Goal: Contribute content: Contribute content

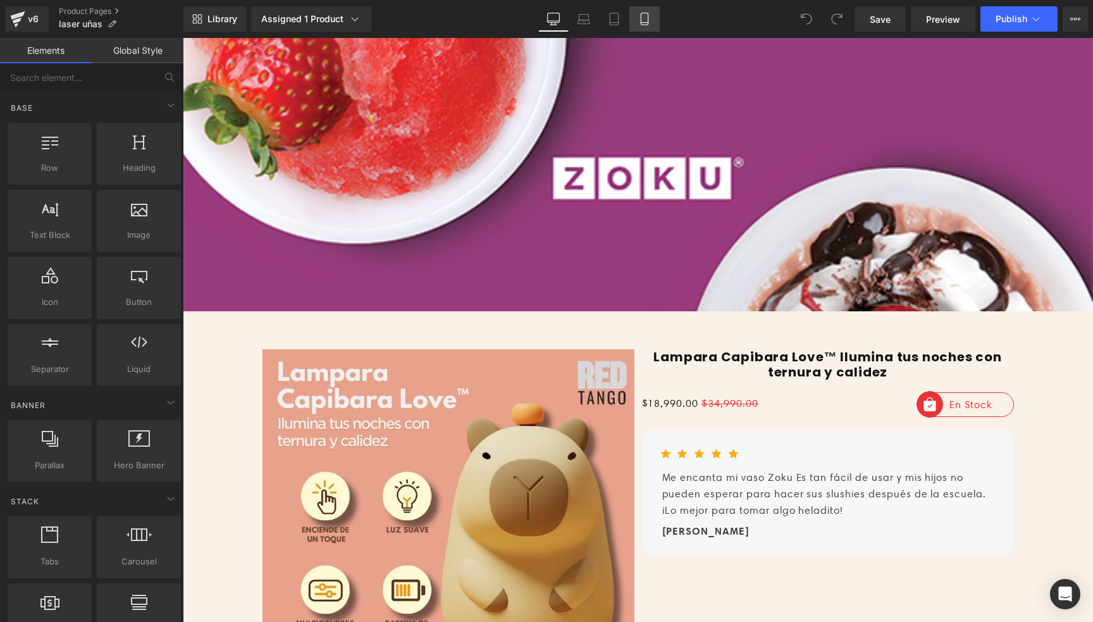
click at [644, 19] on icon at bounding box center [644, 19] width 13 height 13
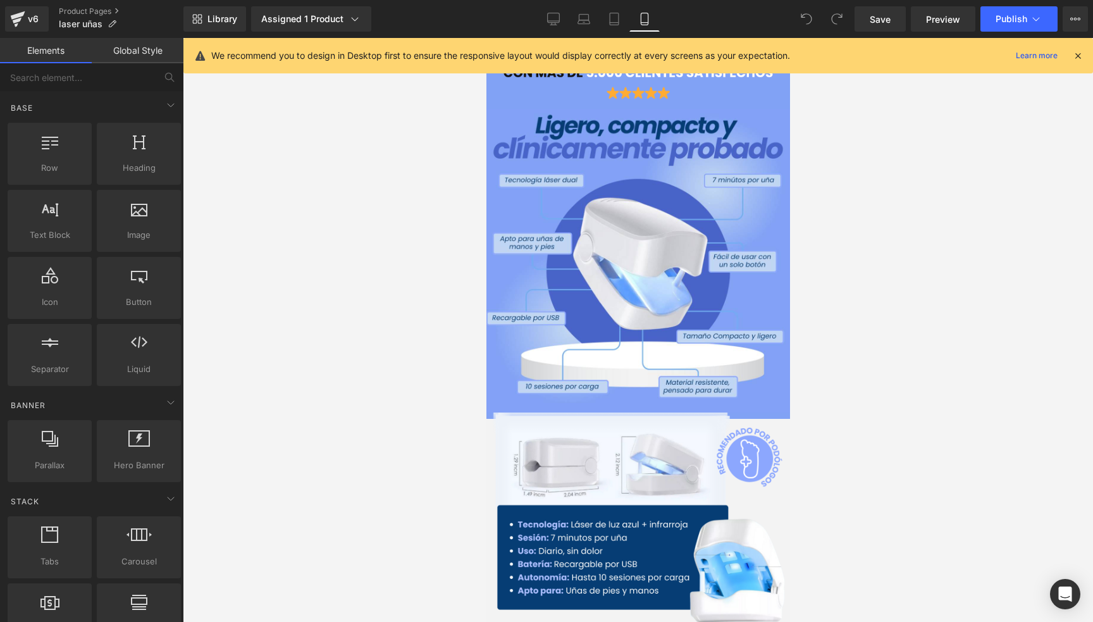
click at [1078, 63] on div "We recommend you to design in Desktop first to ensure the responsive layout wou…" at bounding box center [639, 55] width 910 height 35
click at [1076, 54] on icon at bounding box center [1078, 55] width 11 height 11
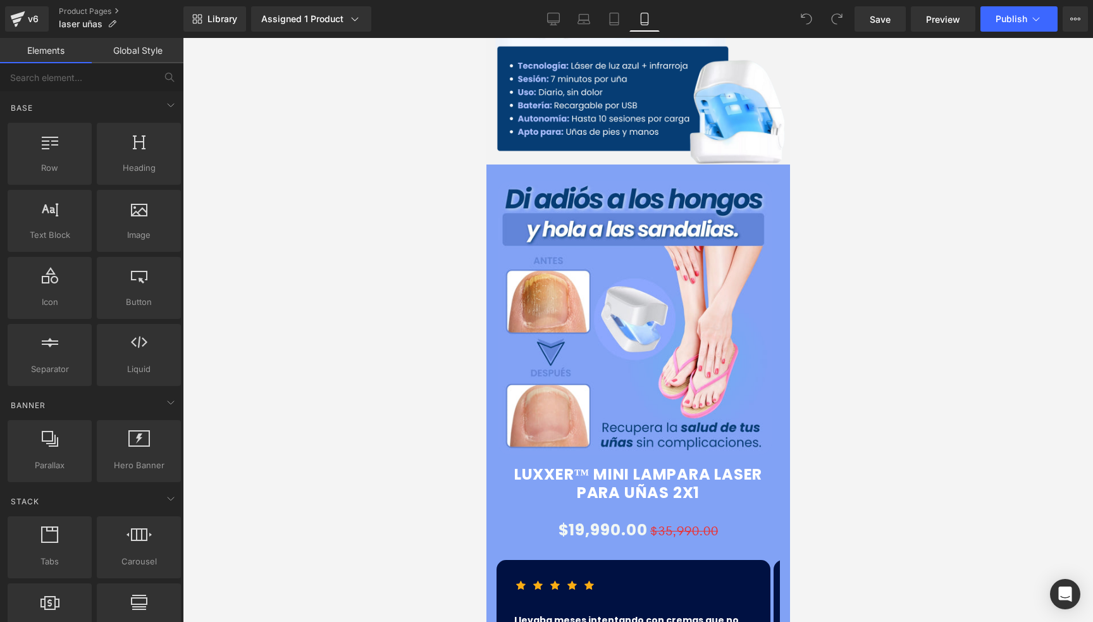
scroll to position [443, 0]
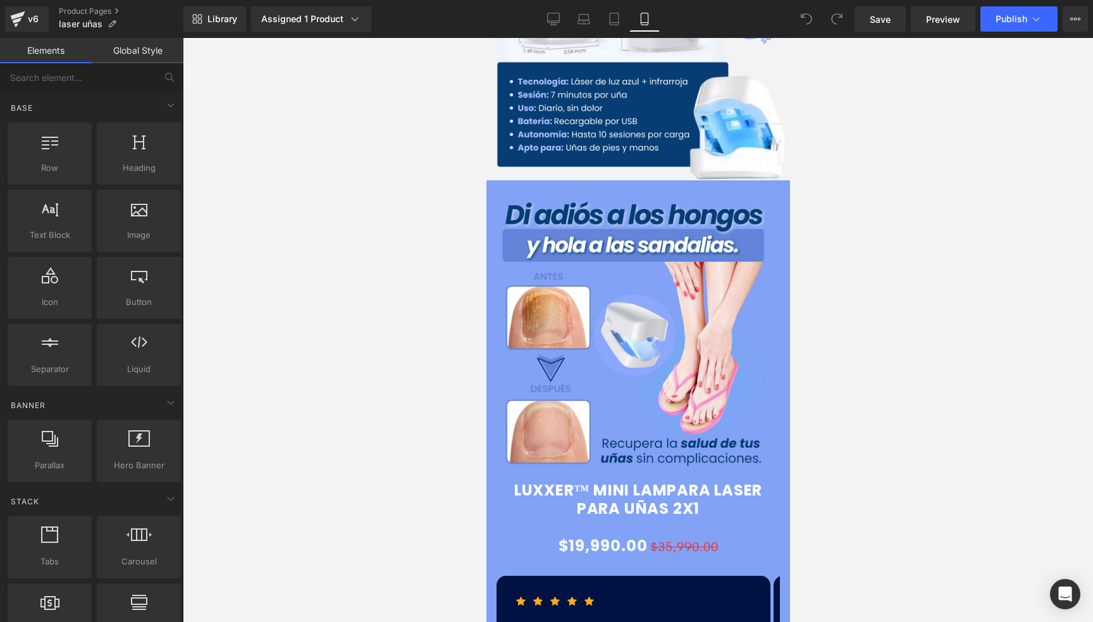
click at [600, 262] on img at bounding box center [634, 334] width 274 height 274
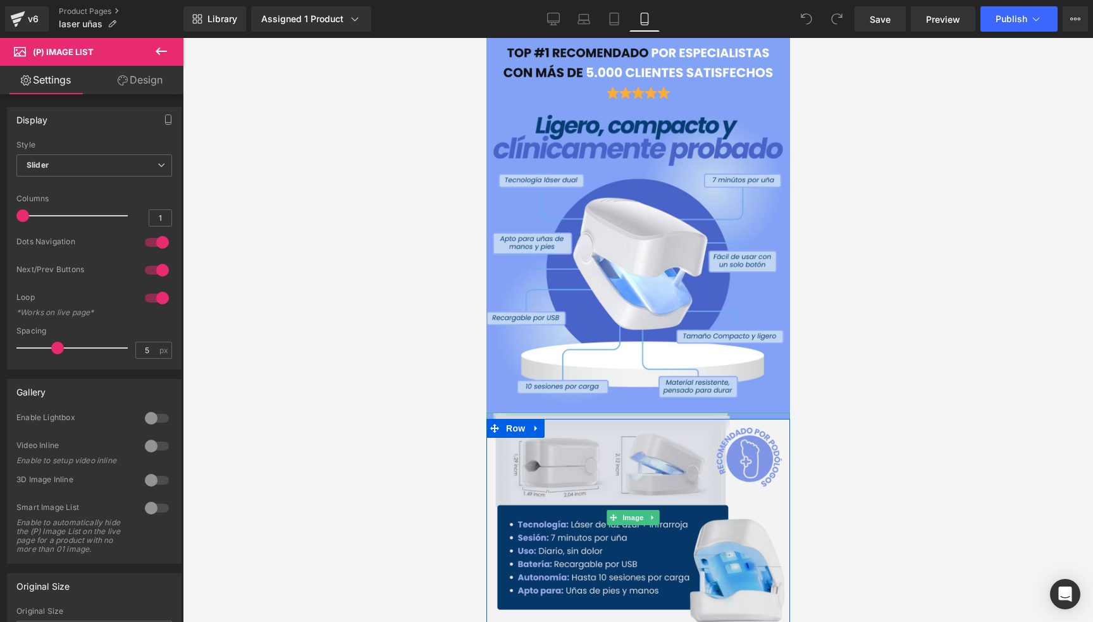
scroll to position [127, 0]
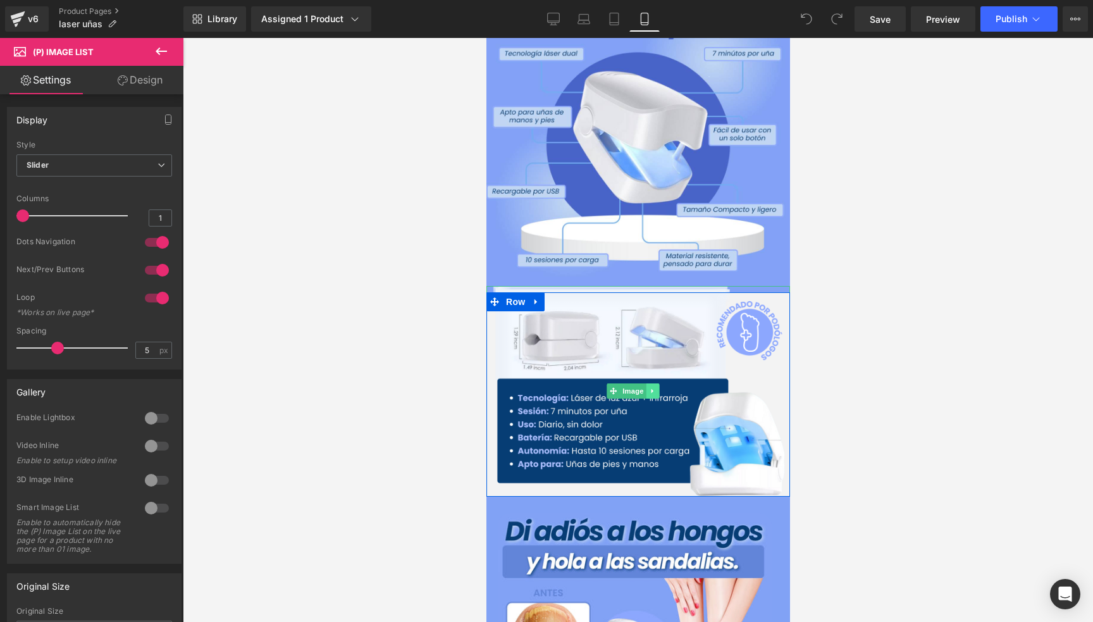
click at [654, 387] on icon at bounding box center [652, 391] width 7 height 8
click at [649, 388] on icon at bounding box center [646, 391] width 7 height 7
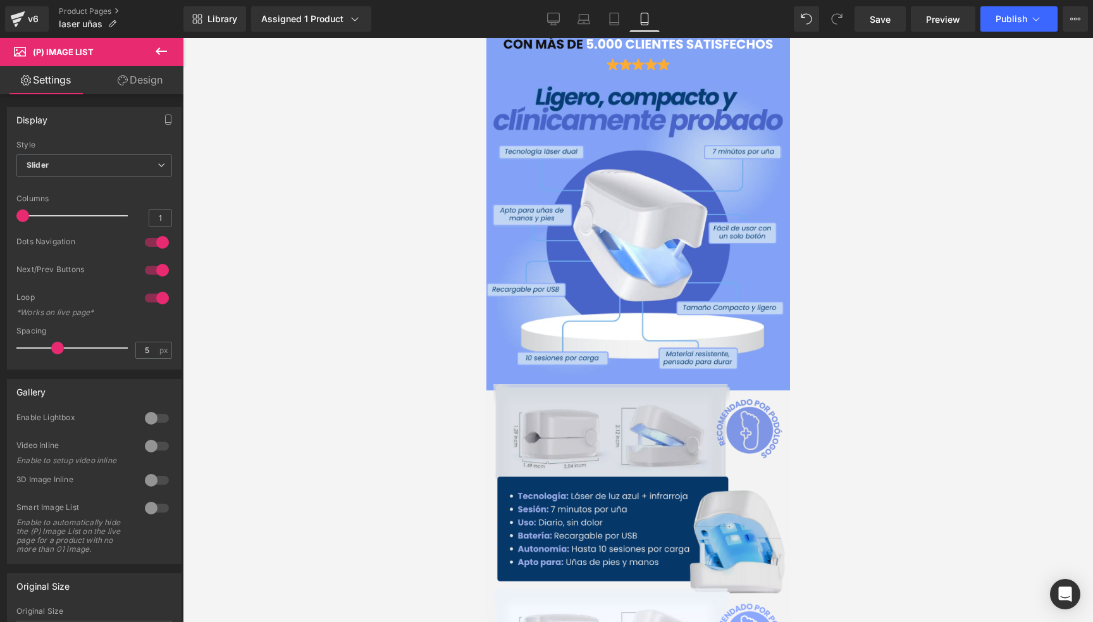
scroll to position [0, 0]
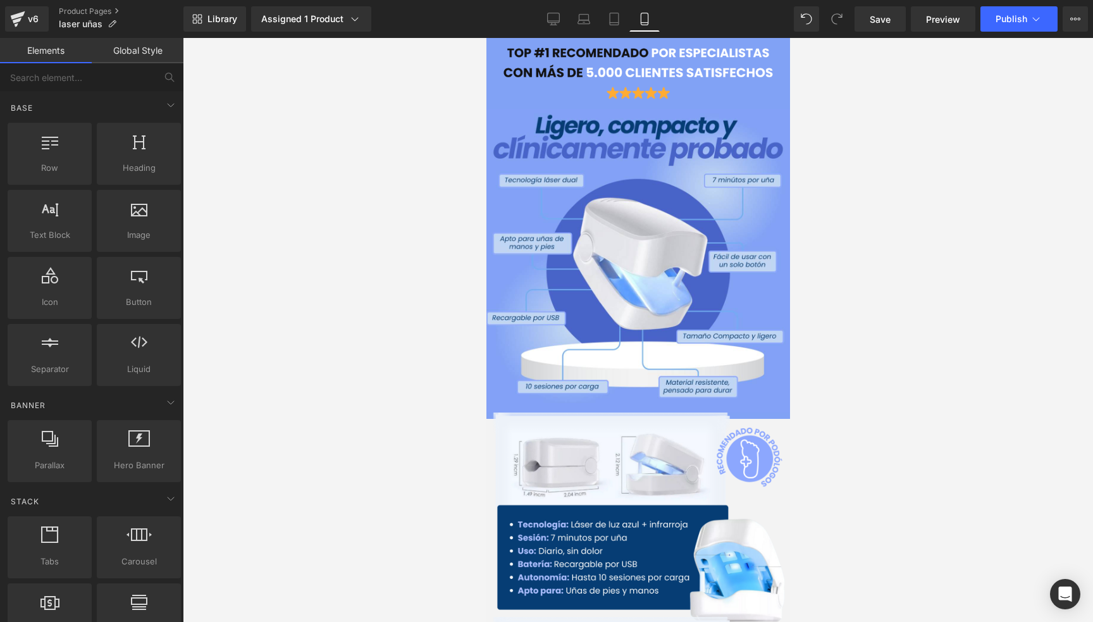
click at [843, 388] on div at bounding box center [638, 330] width 911 height 584
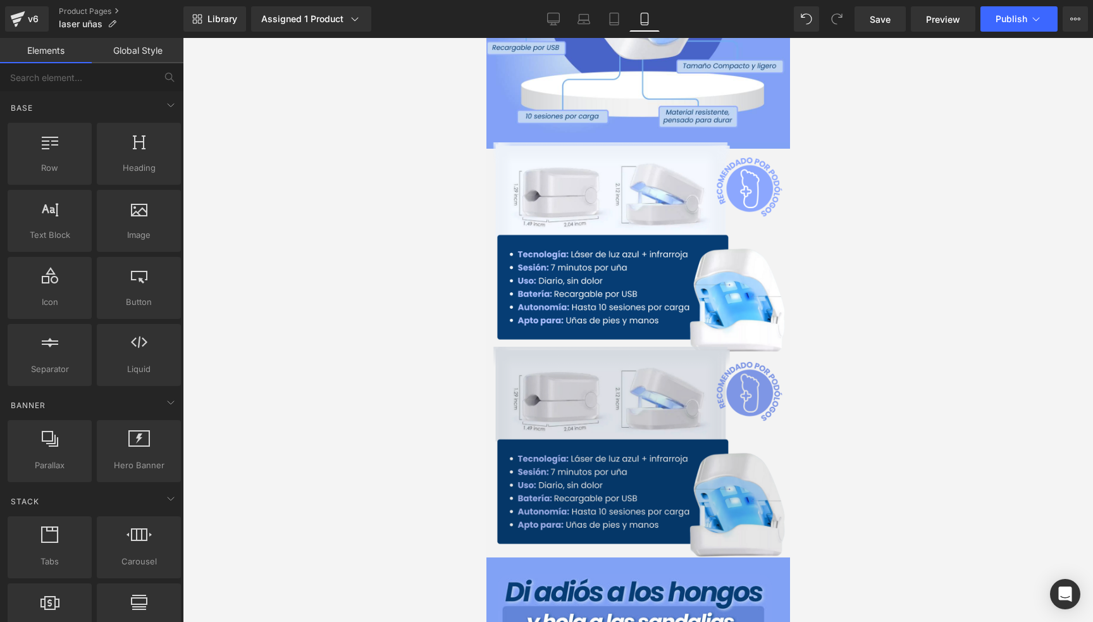
scroll to position [316, 0]
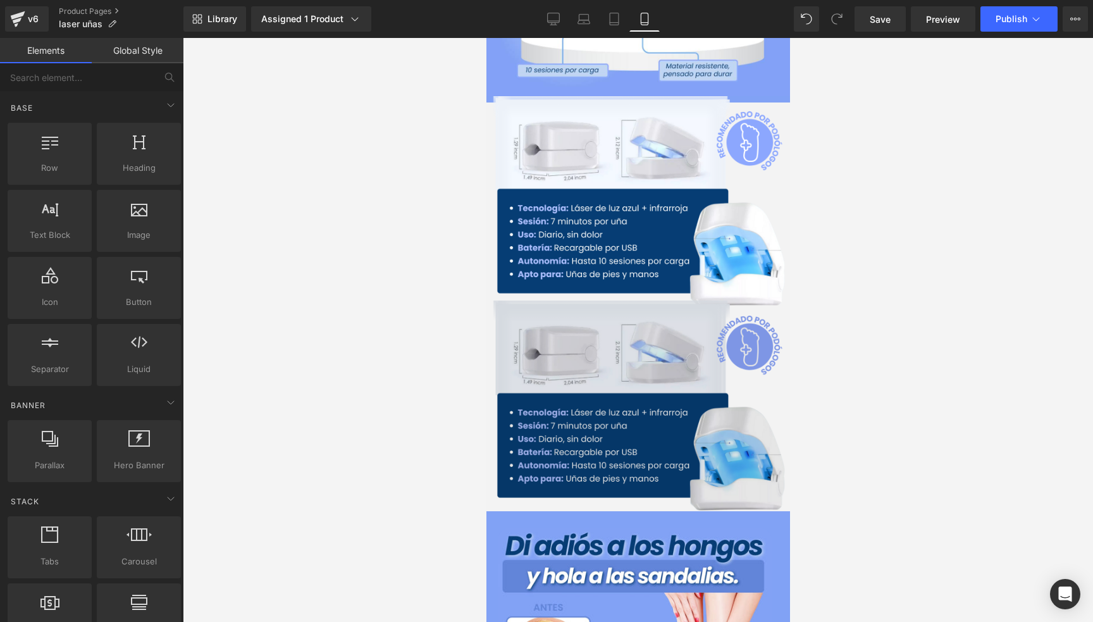
click at [588, 402] on img at bounding box center [638, 406] width 304 height 211
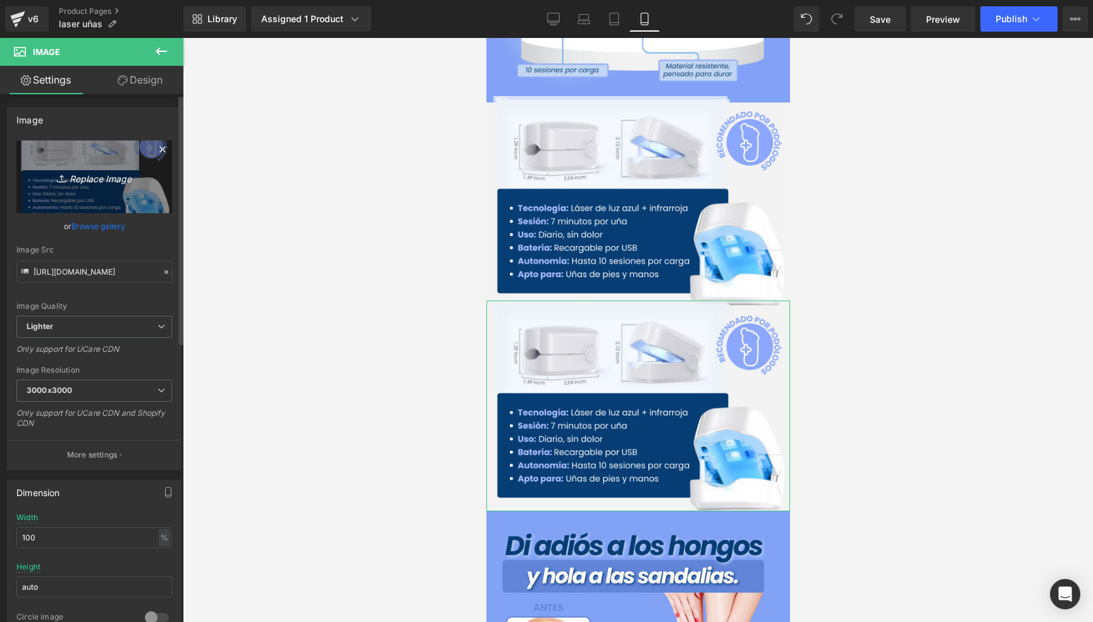
click at [86, 182] on icon "Replace Image" at bounding box center [94, 177] width 101 height 16
type input "C:\fakepath\LLEVA ADICIONALMENTE UN KIT MANICURISTA DE BOLSILLO COMPLETAMENTE G…"
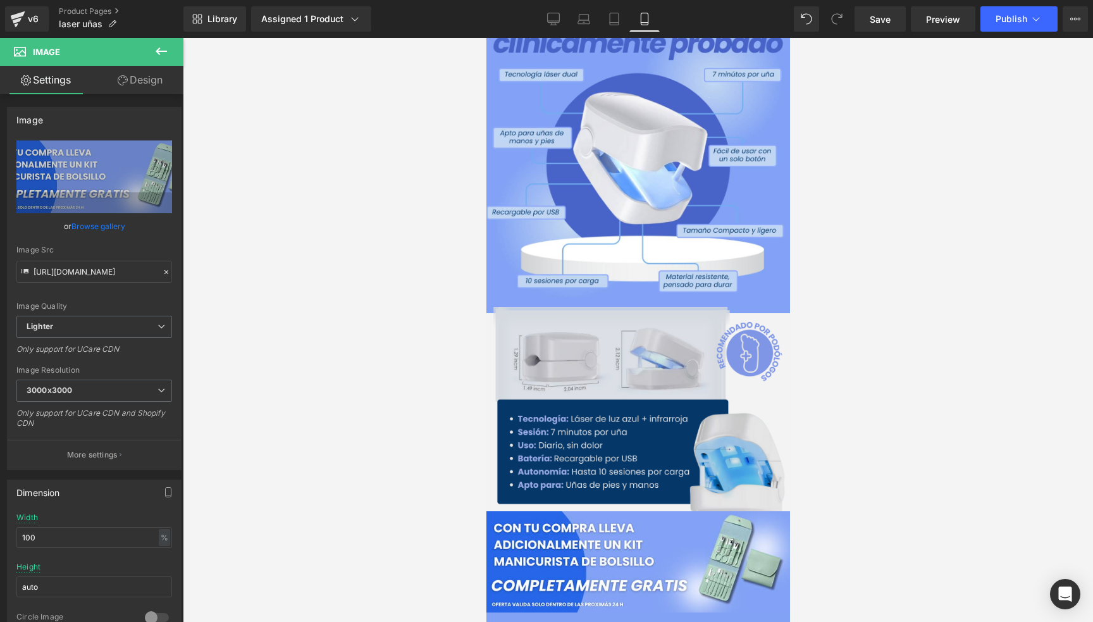
scroll to position [127, 0]
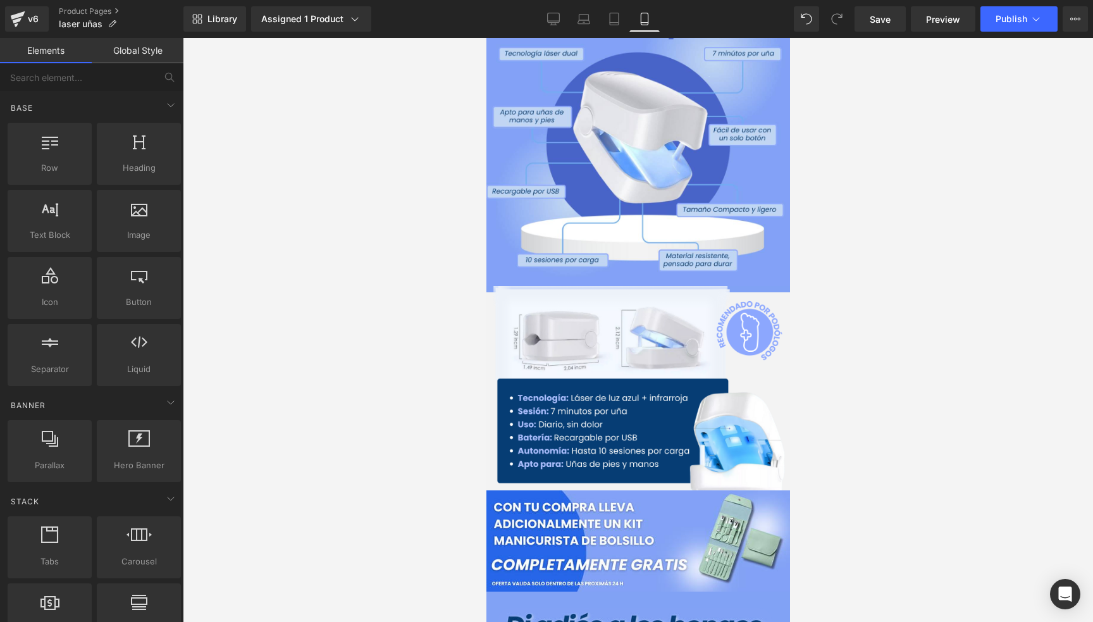
click at [949, 470] on div at bounding box center [638, 330] width 911 height 584
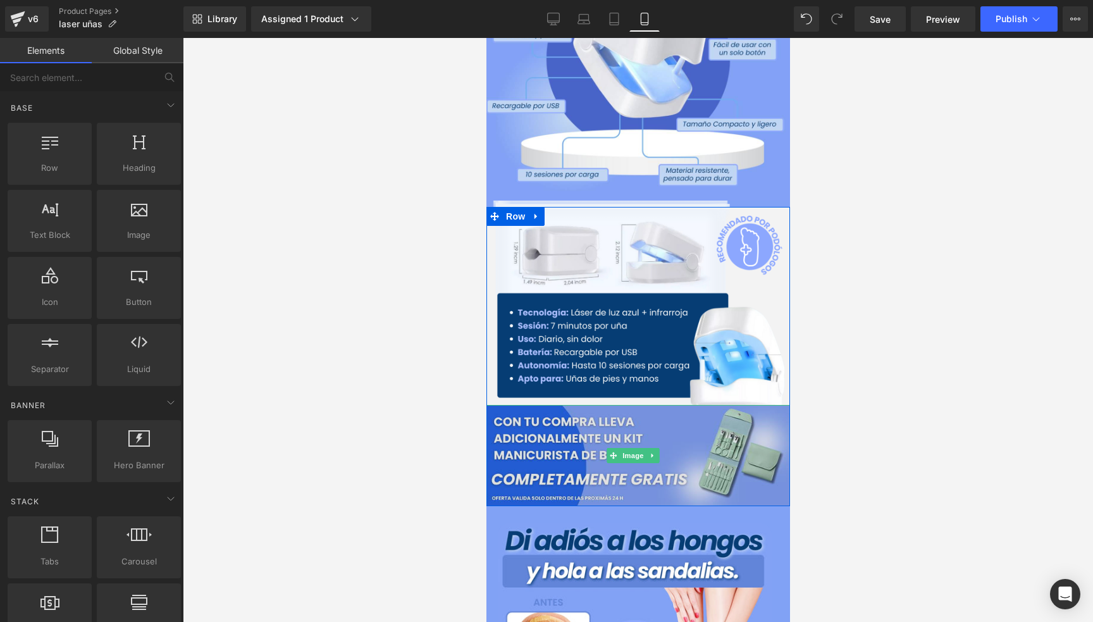
scroll to position [190, 0]
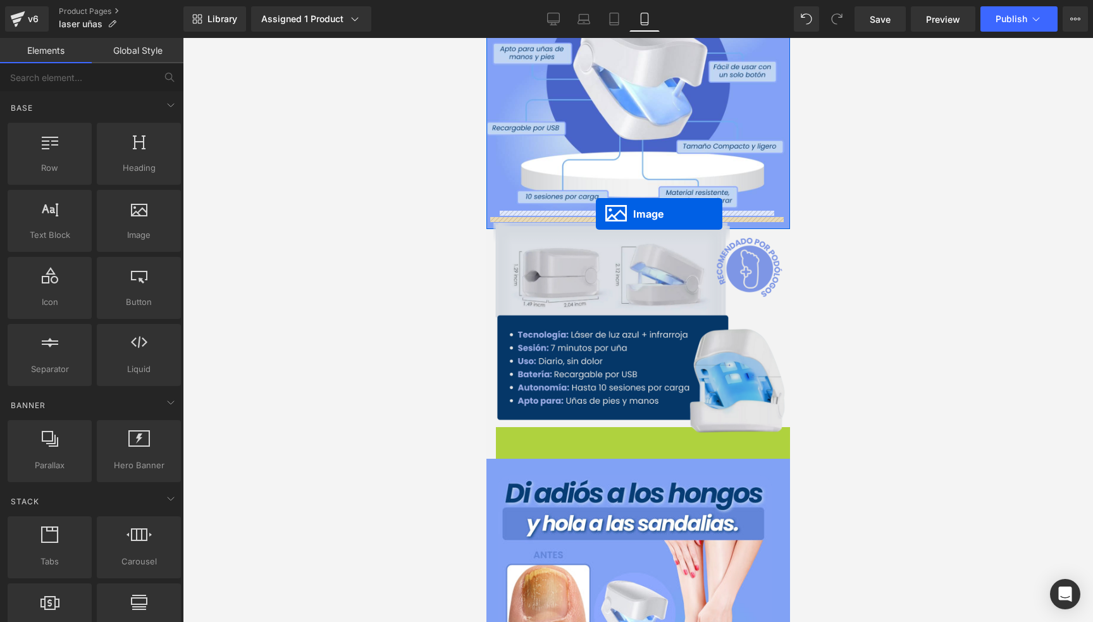
drag, startPoint x: 618, startPoint y: 457, endPoint x: 595, endPoint y: 214, distance: 244.7
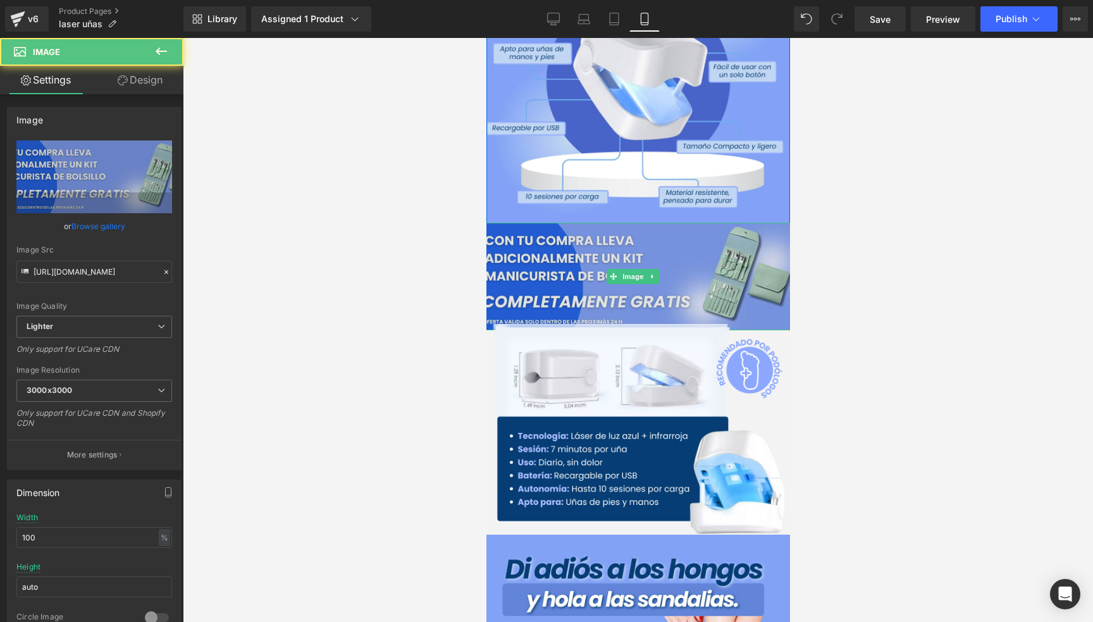
click at [635, 237] on img at bounding box center [637, 277] width 323 height 108
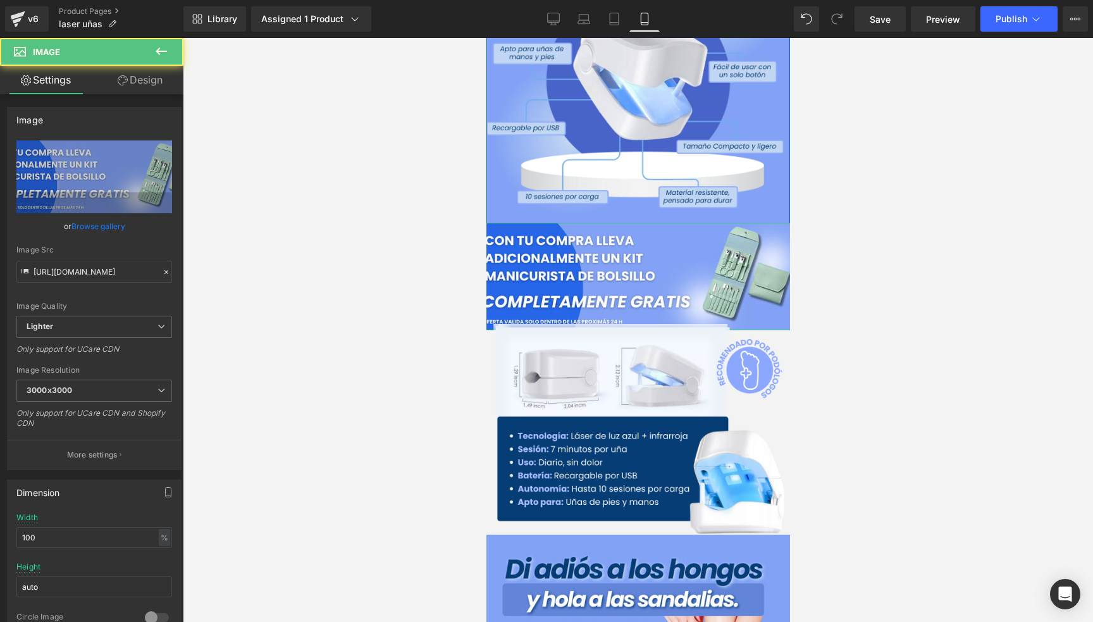
click at [165, 85] on link "Design" at bounding box center [140, 80] width 92 height 28
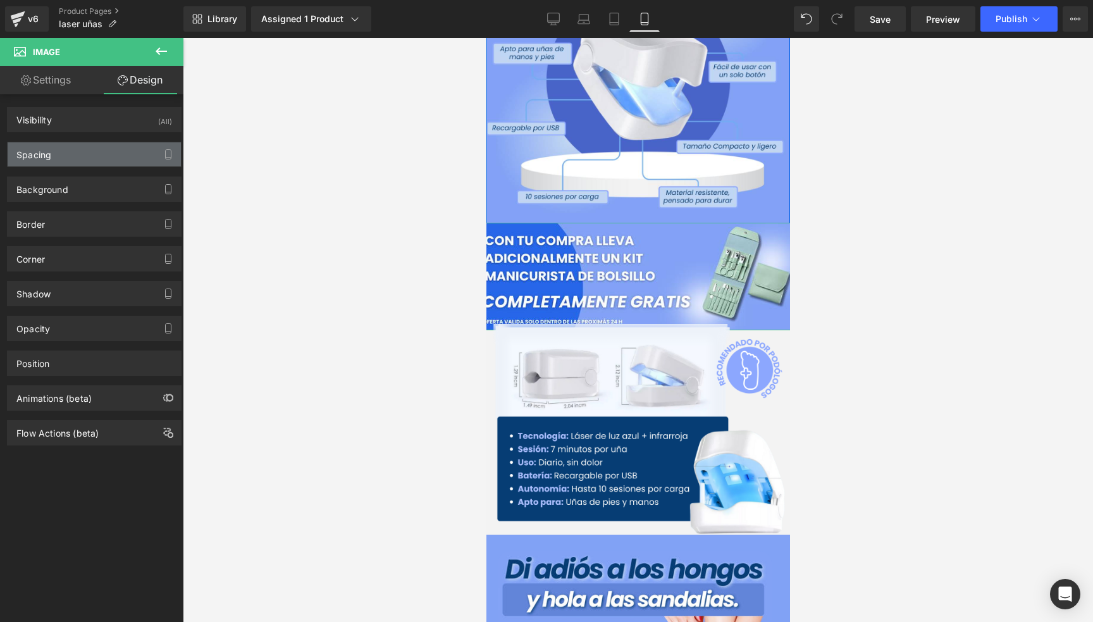
click at [31, 159] on div "Spacing" at bounding box center [94, 154] width 173 height 24
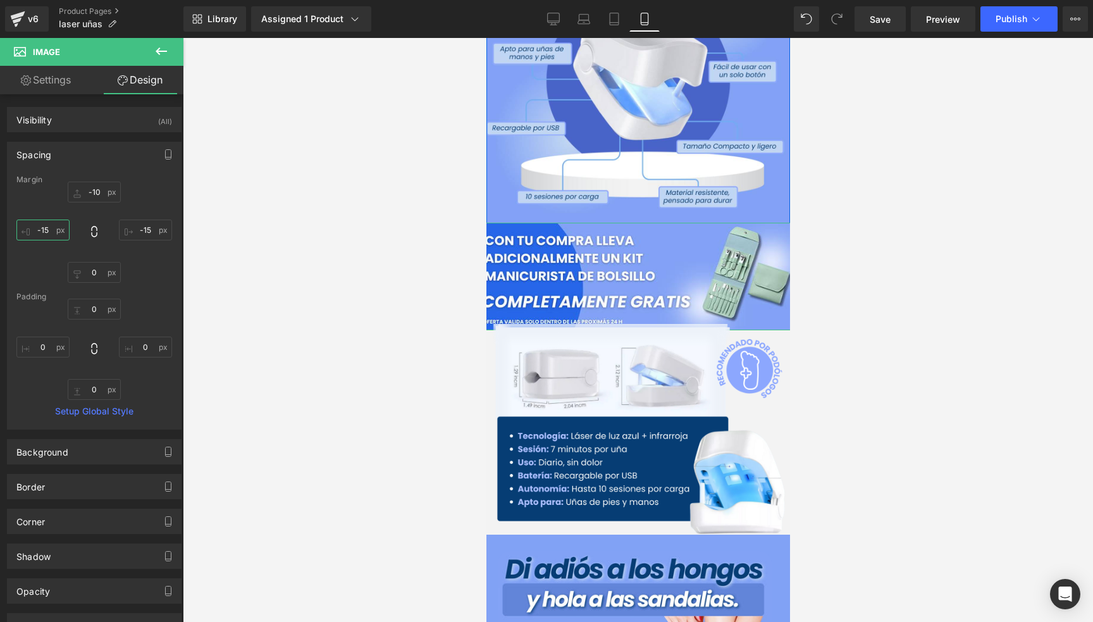
click at [47, 232] on input "-15" at bounding box center [42, 230] width 53 height 21
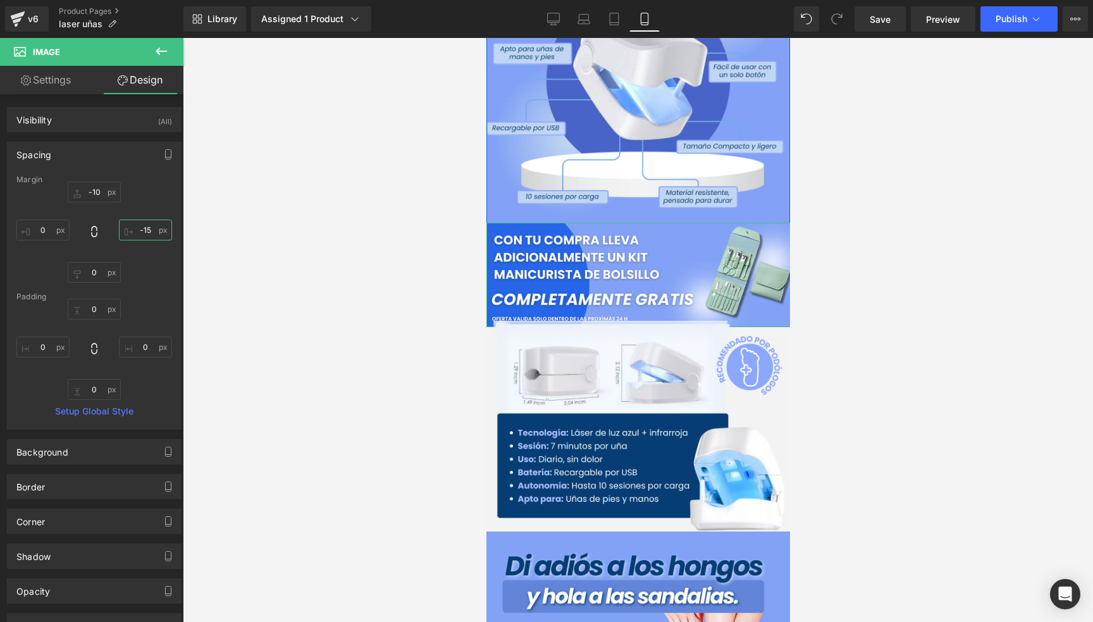
click at [139, 233] on input "-15" at bounding box center [145, 230] width 53 height 21
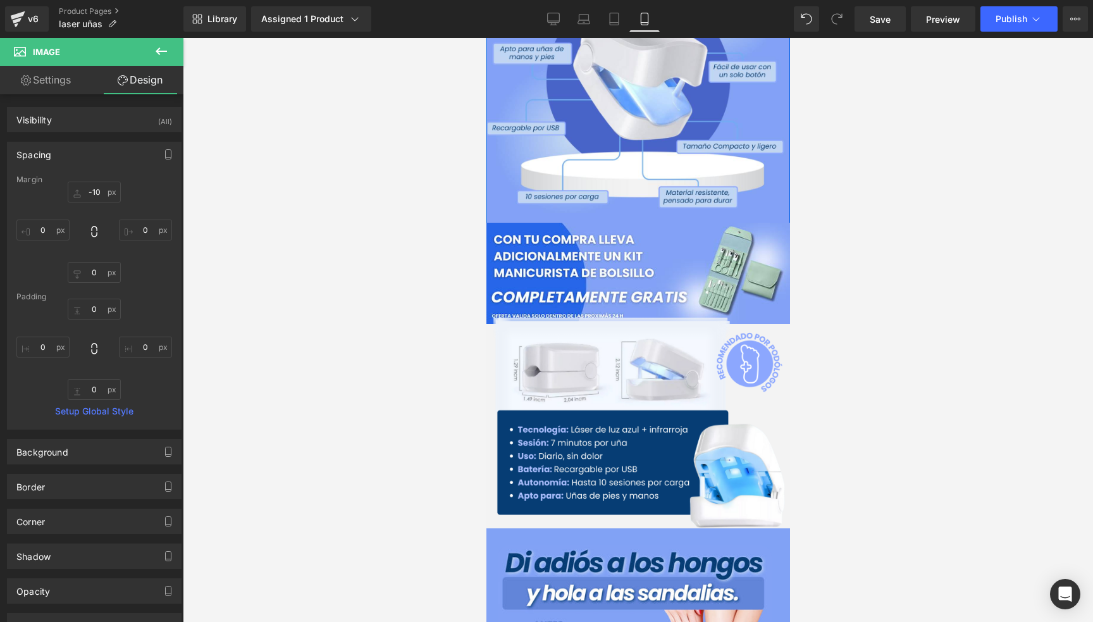
click at [1012, 359] on div at bounding box center [638, 330] width 911 height 584
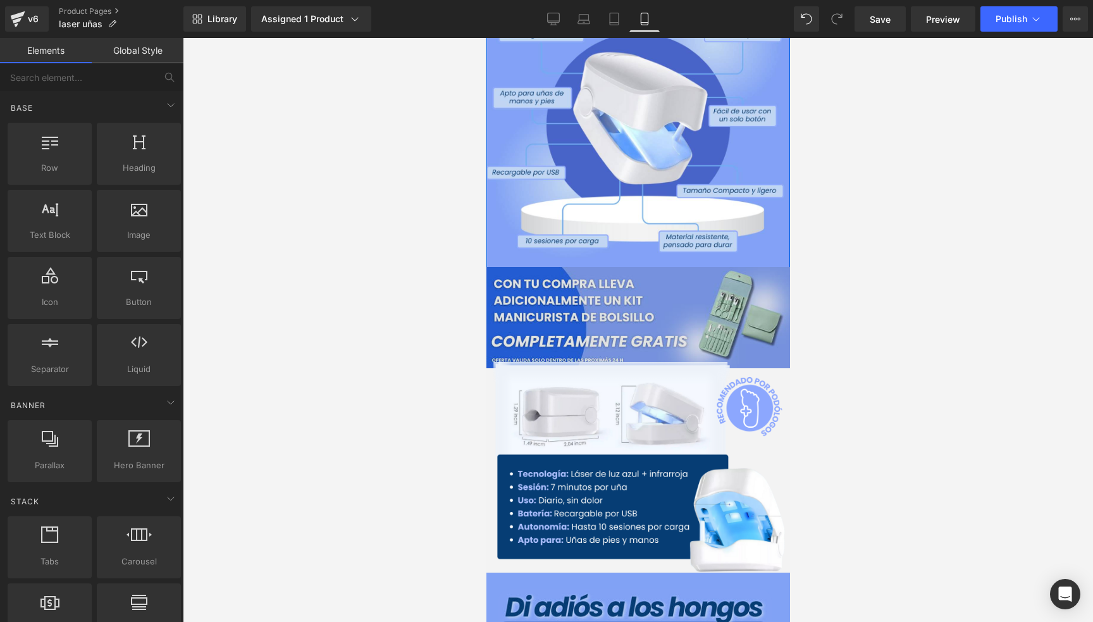
scroll to position [63, 0]
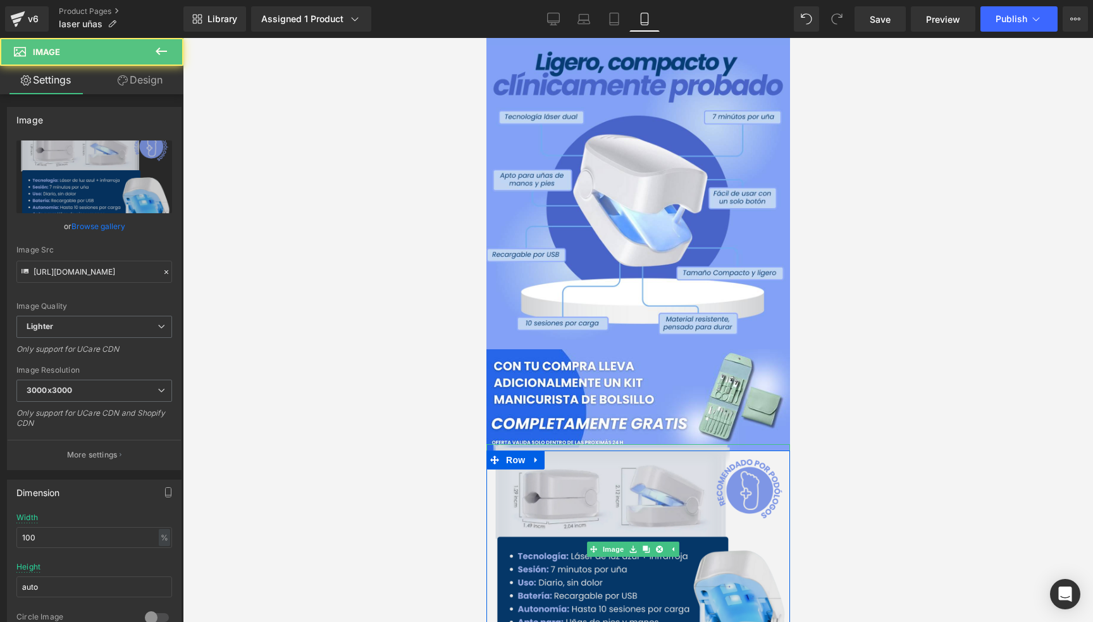
click at [568, 485] on img at bounding box center [638, 549] width 304 height 211
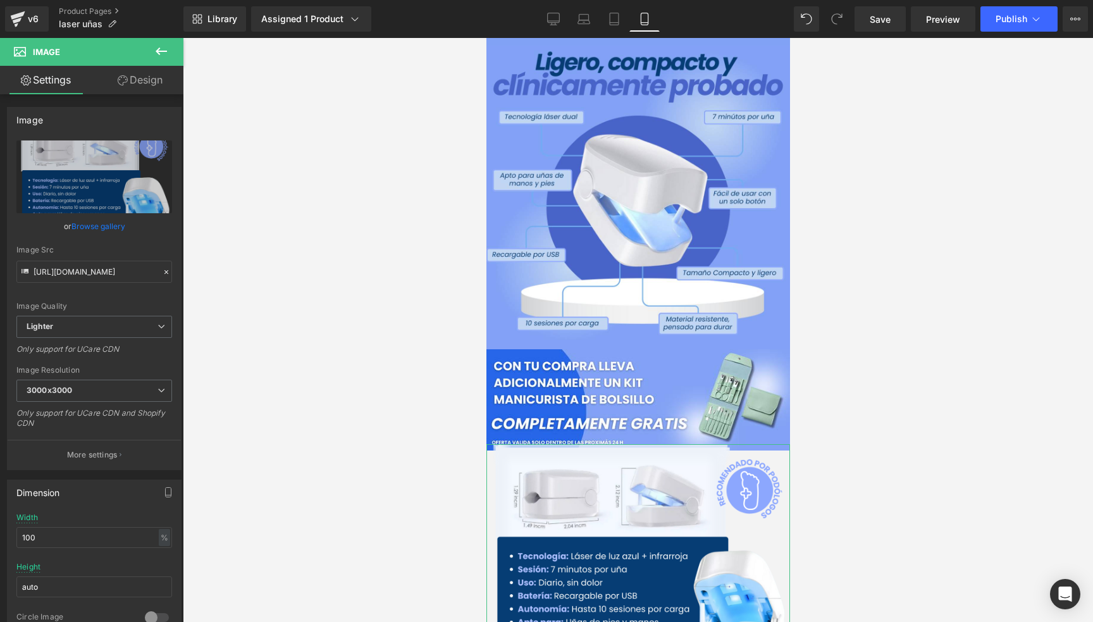
click at [146, 84] on link "Design" at bounding box center [140, 80] width 92 height 28
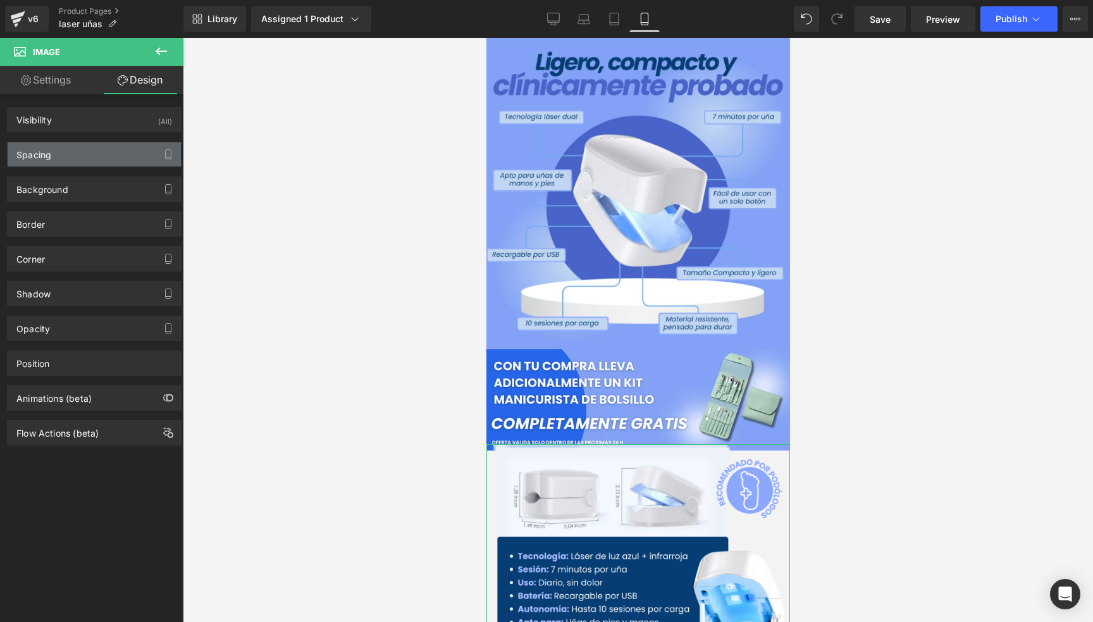
click at [66, 158] on div "Spacing" at bounding box center [94, 154] width 173 height 24
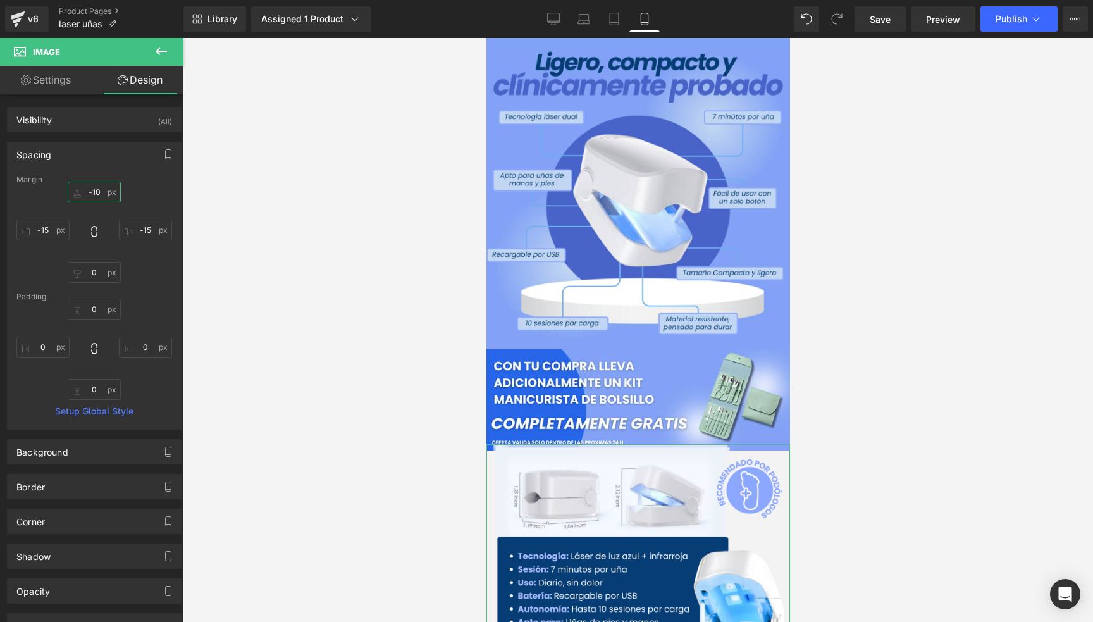
click at [97, 191] on input "-10" at bounding box center [94, 192] width 53 height 21
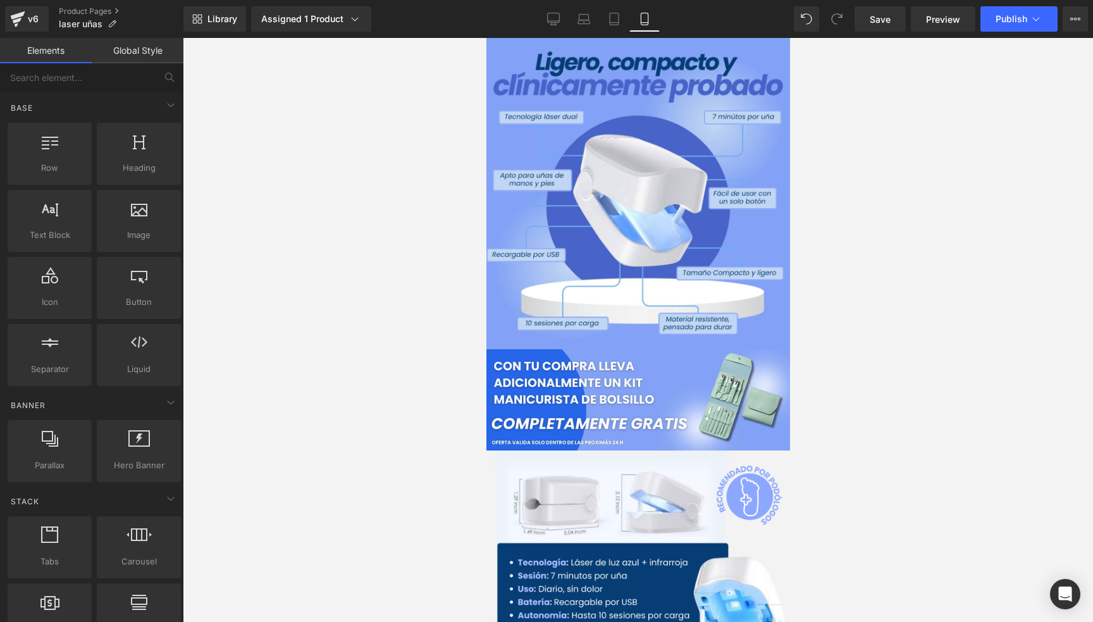
click at [901, 326] on div at bounding box center [638, 330] width 911 height 584
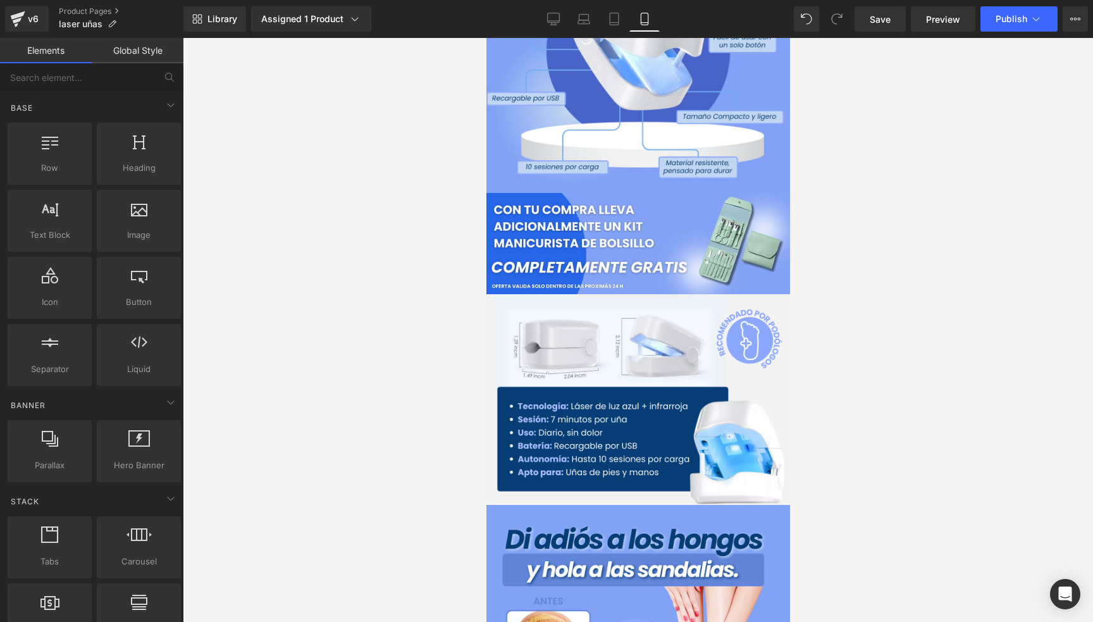
scroll to position [190, 0]
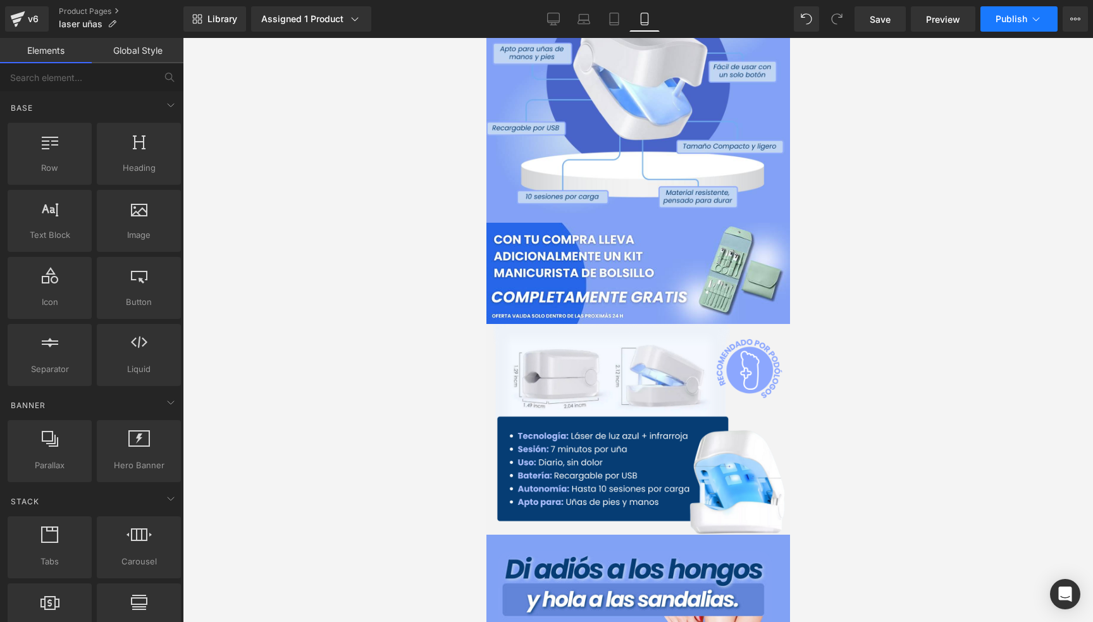
click at [1002, 15] on span "Publish" at bounding box center [1012, 19] width 32 height 10
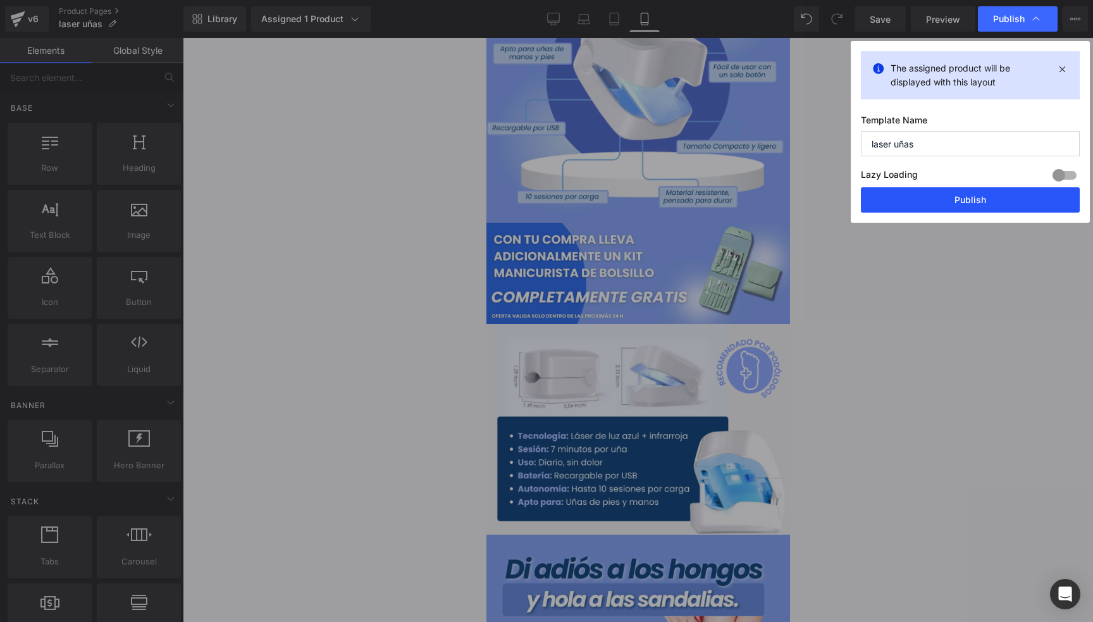
click at [983, 206] on button "Publish" at bounding box center [970, 199] width 219 height 25
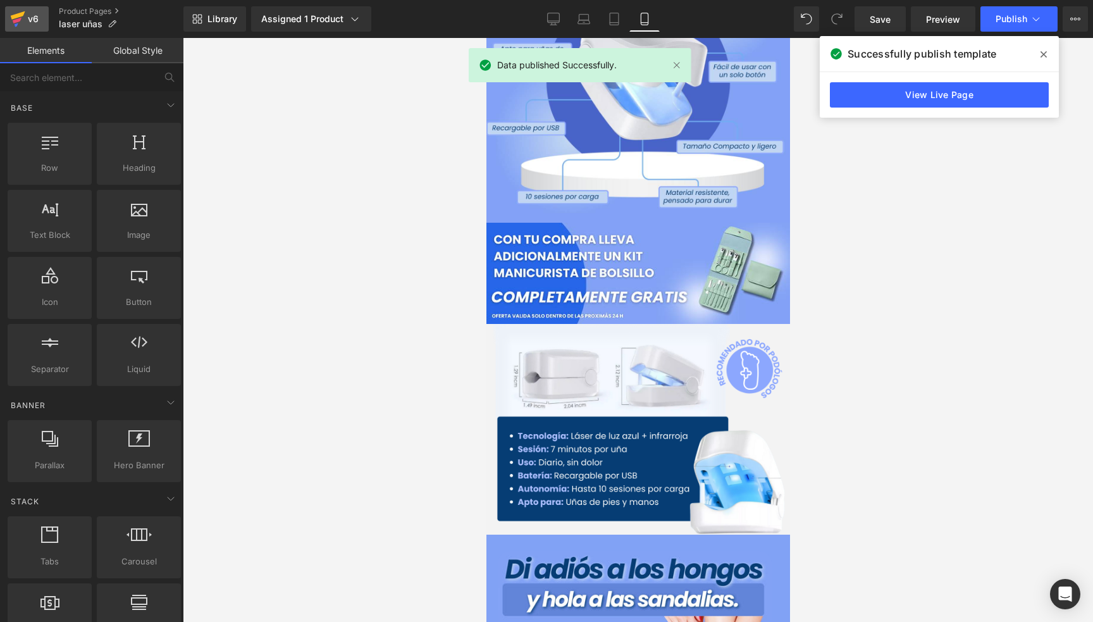
click at [22, 20] on icon at bounding box center [17, 19] width 15 height 32
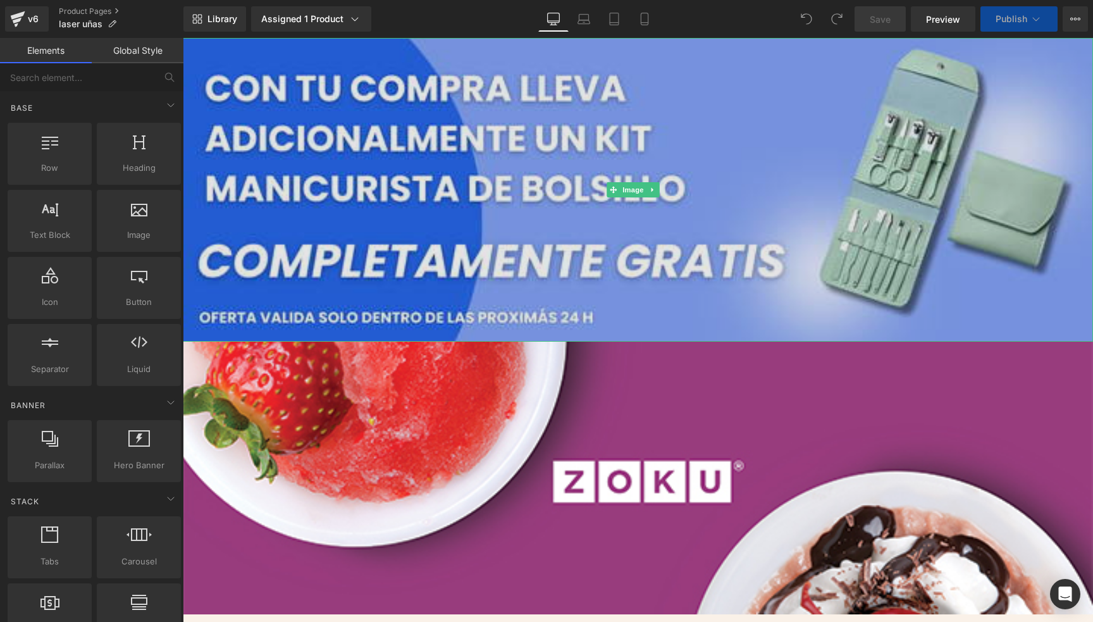
click at [775, 125] on img at bounding box center [638, 190] width 911 height 304
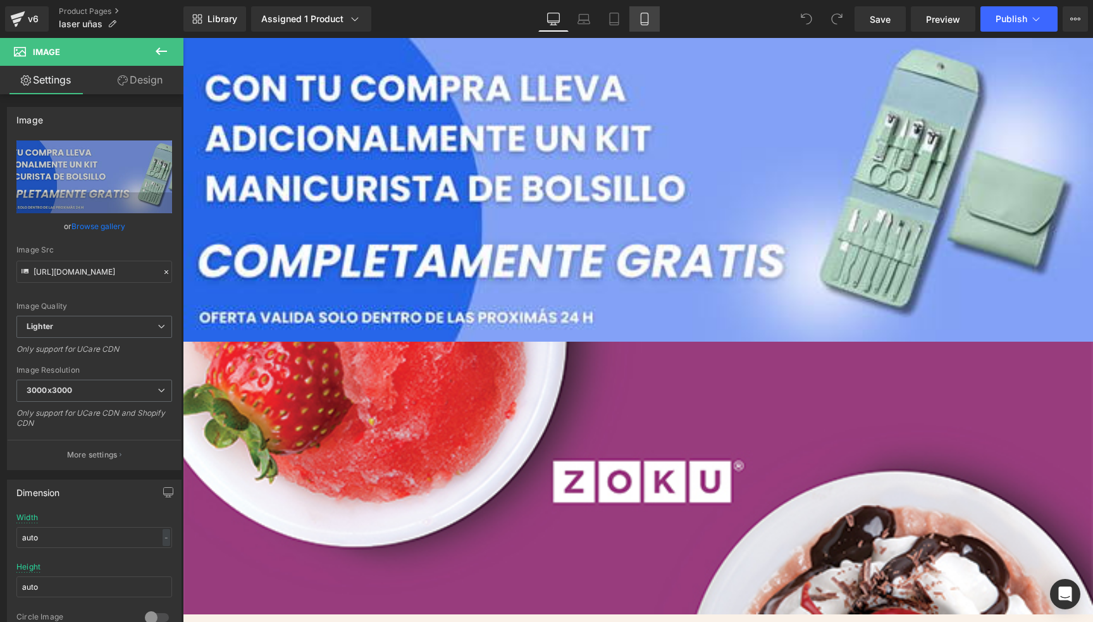
click at [640, 18] on icon at bounding box center [644, 19] width 13 height 13
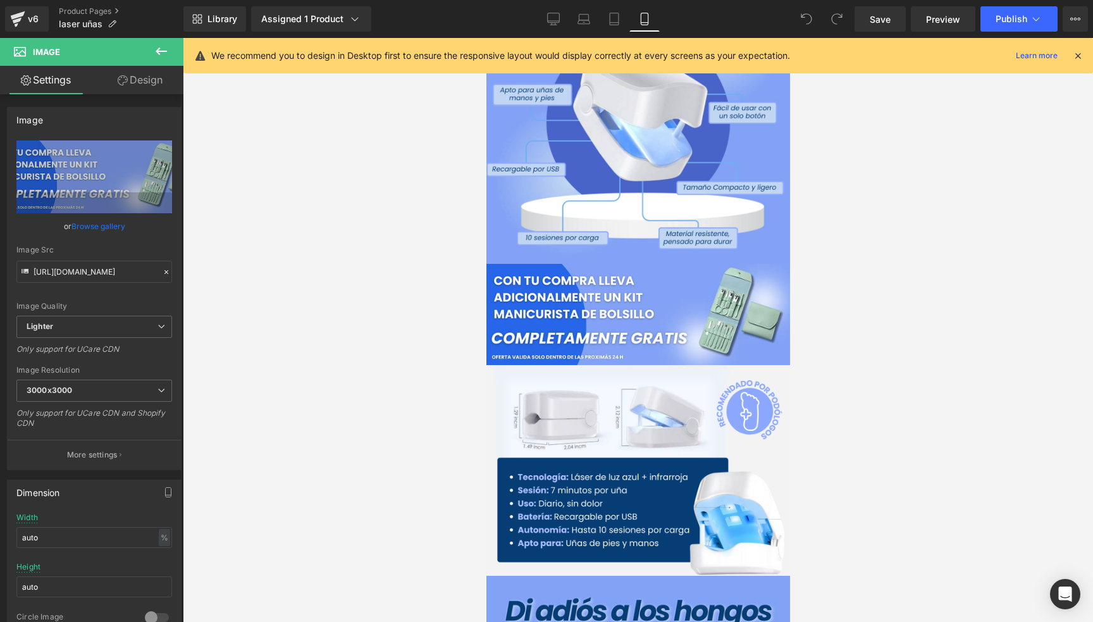
scroll to position [166, 0]
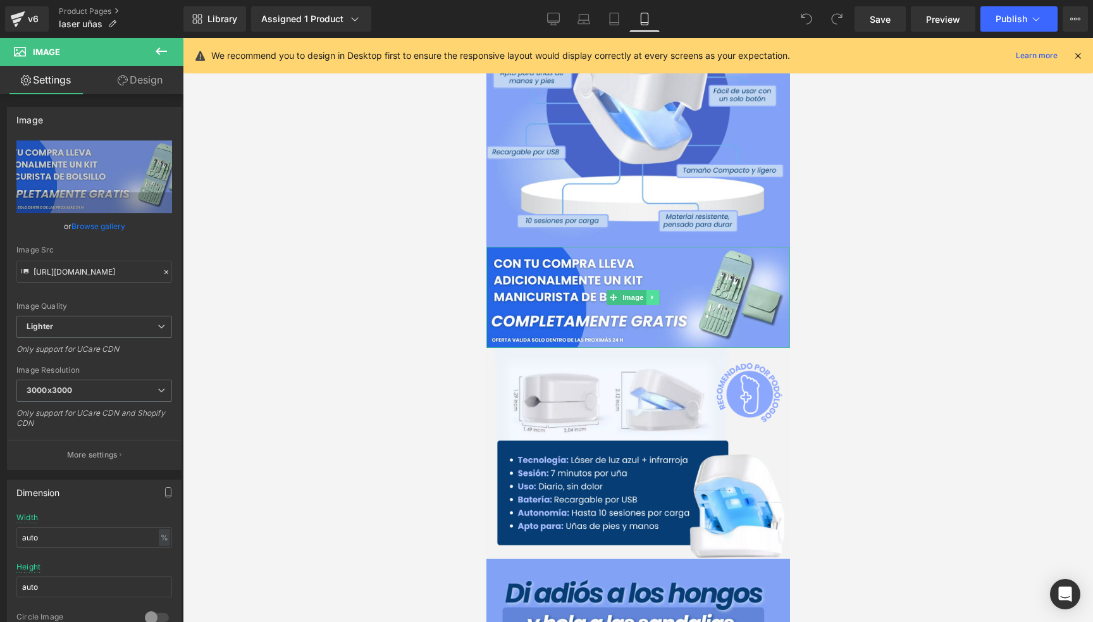
click at [649, 290] on link at bounding box center [652, 297] width 13 height 15
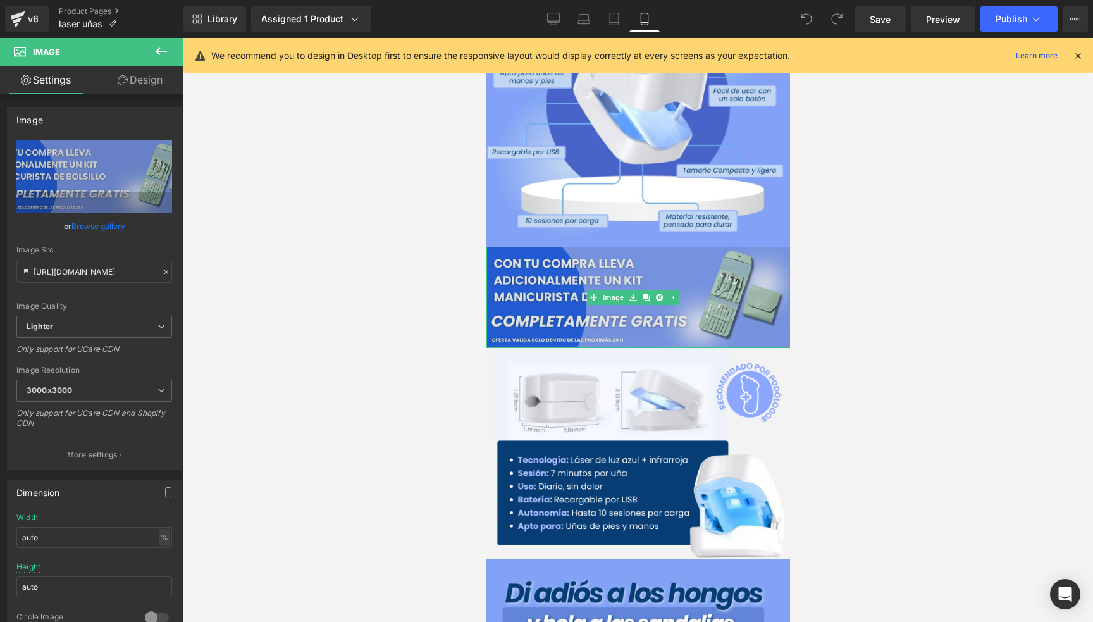
click at [527, 274] on img at bounding box center [638, 297] width 304 height 101
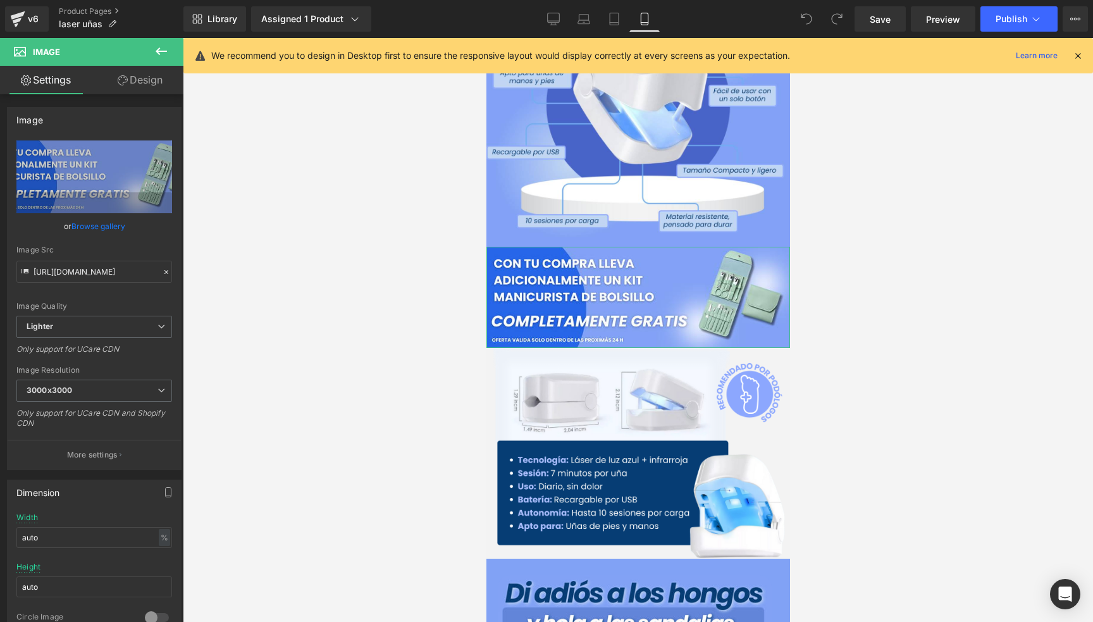
click at [149, 90] on link "Design" at bounding box center [140, 80] width 92 height 28
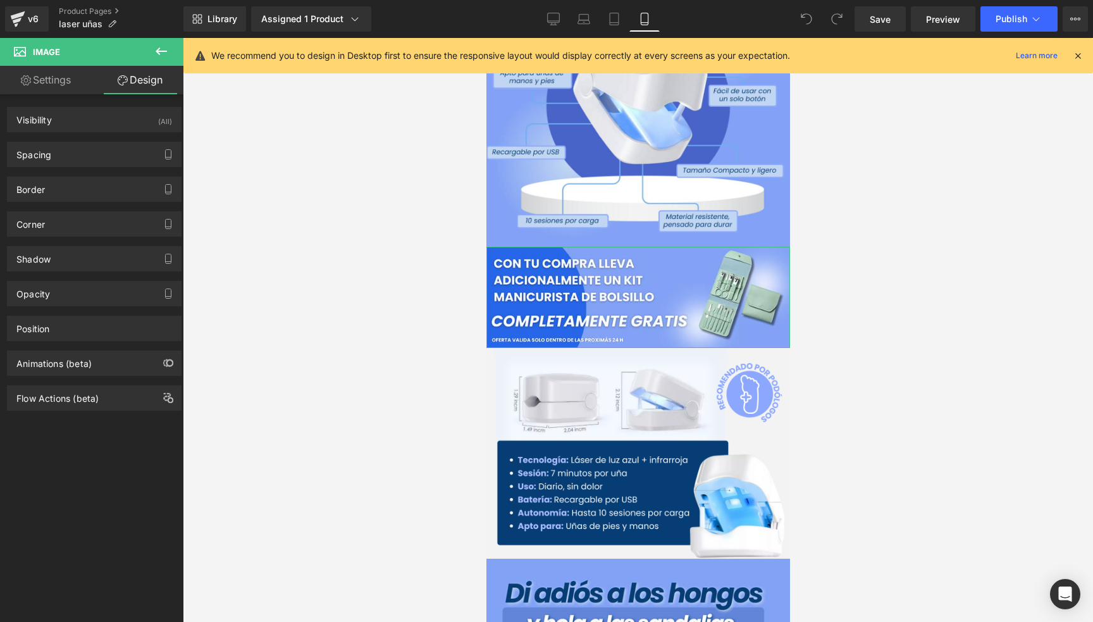
click at [56, 80] on link "Settings" at bounding box center [46, 80] width 92 height 28
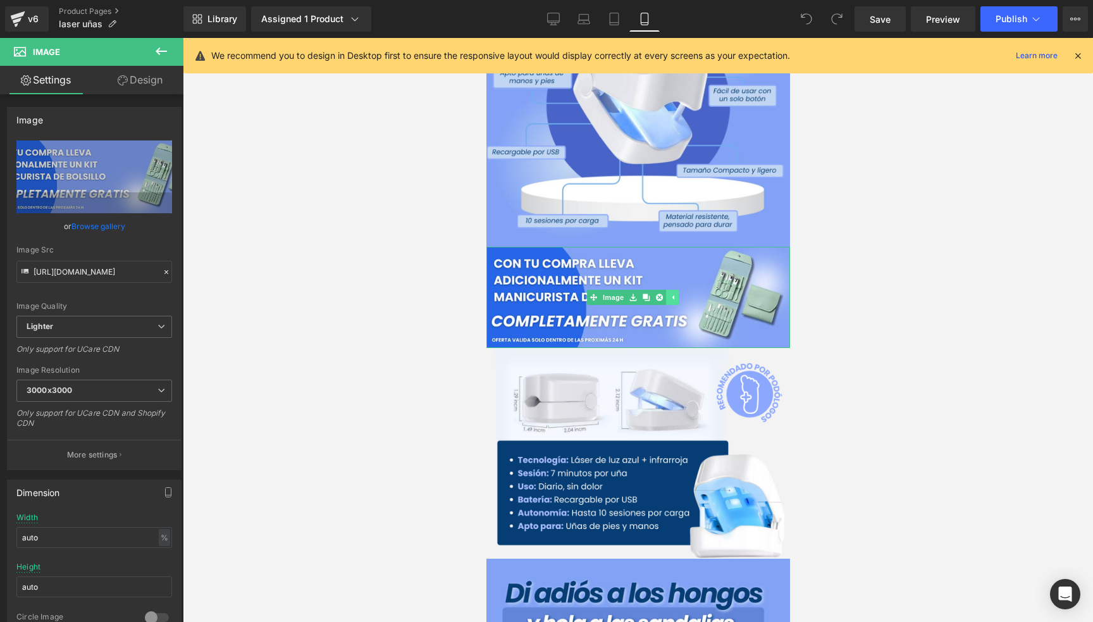
click at [671, 290] on link at bounding box center [672, 297] width 13 height 15
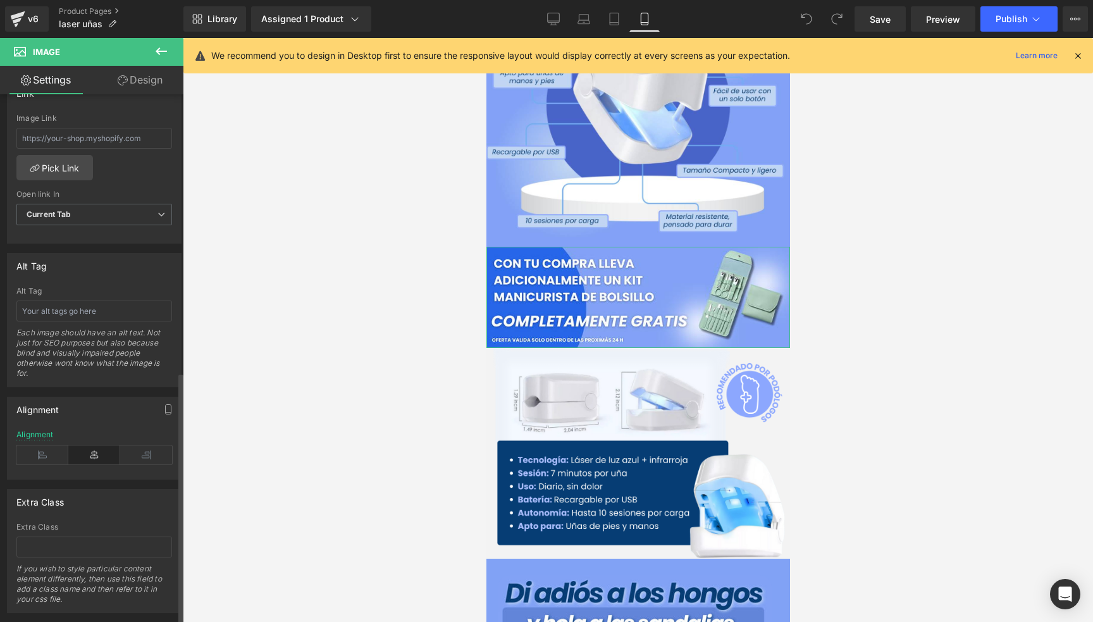
scroll to position [593, 0]
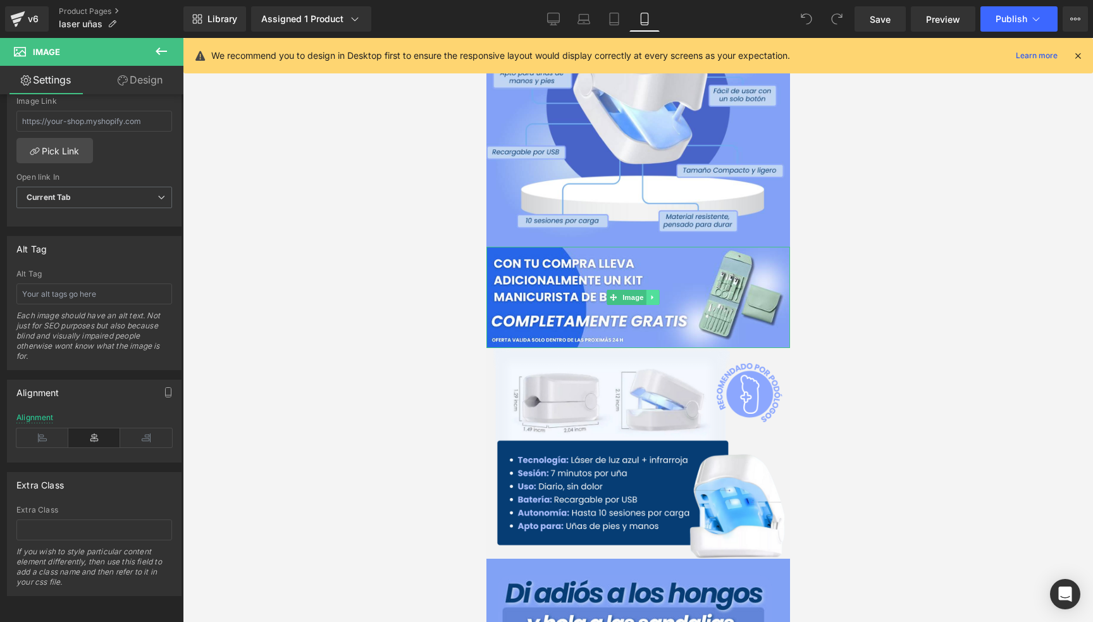
click at [648, 290] on link at bounding box center [652, 297] width 13 height 15
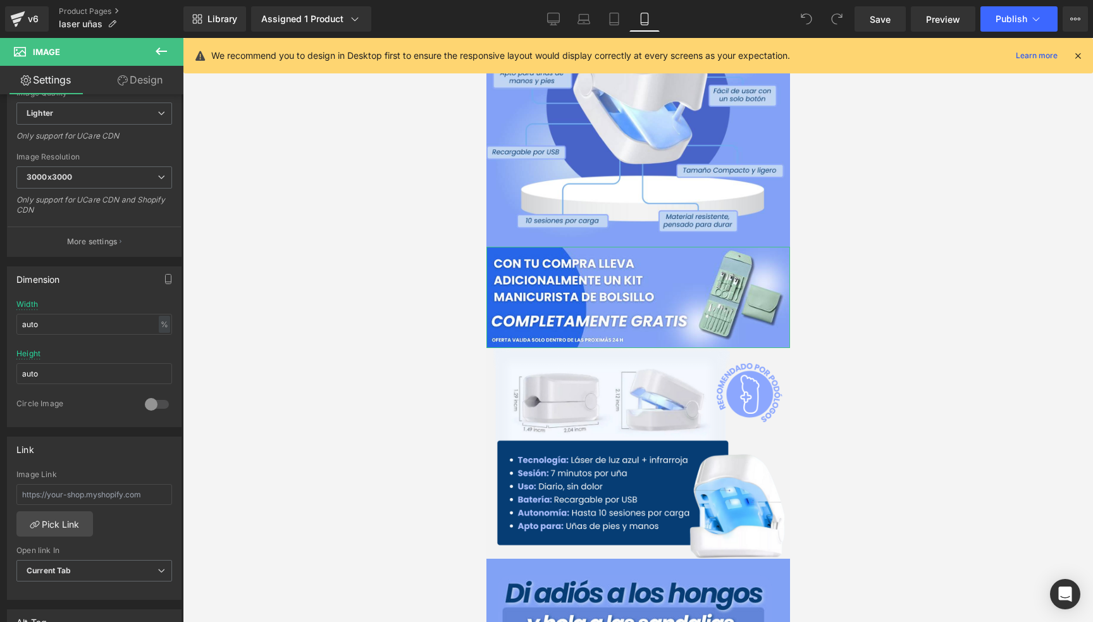
scroll to position [150, 0]
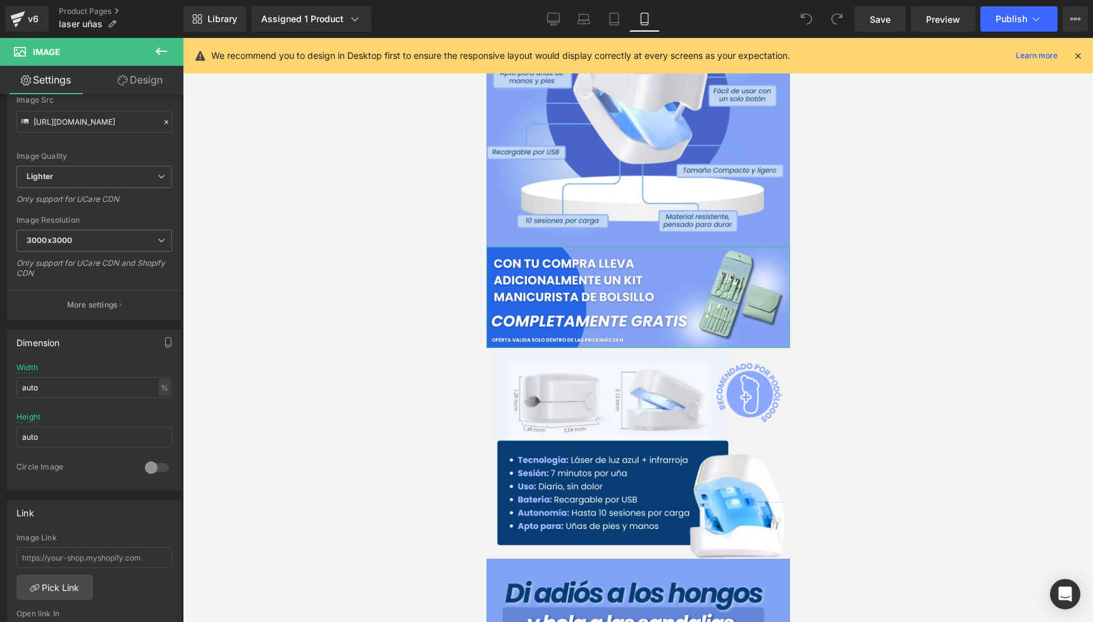
click at [146, 80] on link "Design" at bounding box center [140, 80] width 92 height 28
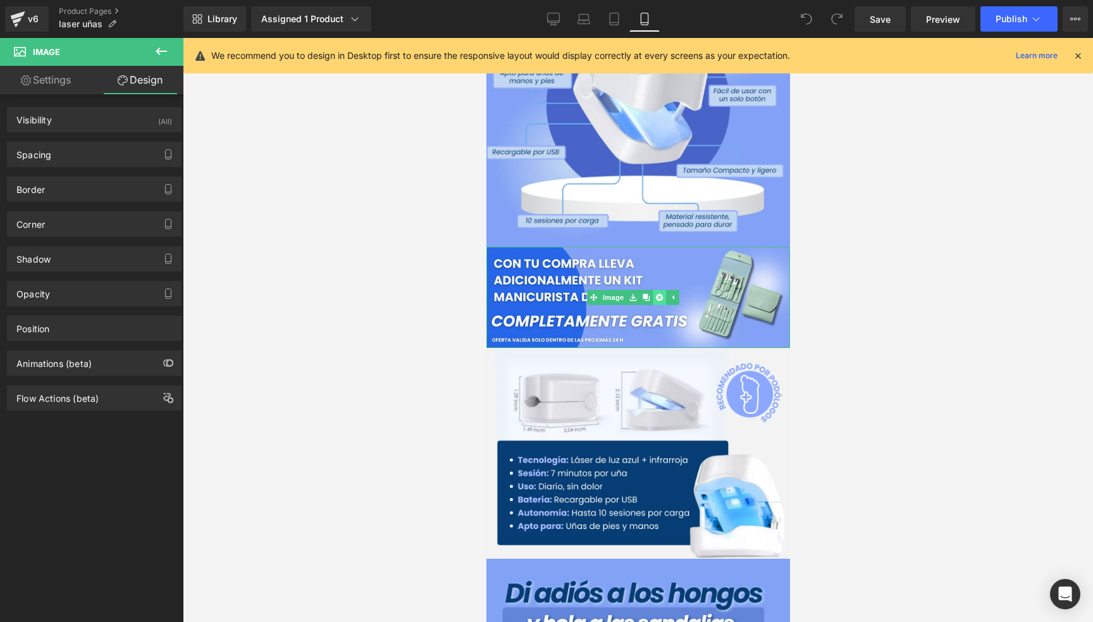
click at [661, 294] on icon at bounding box center [659, 297] width 7 height 7
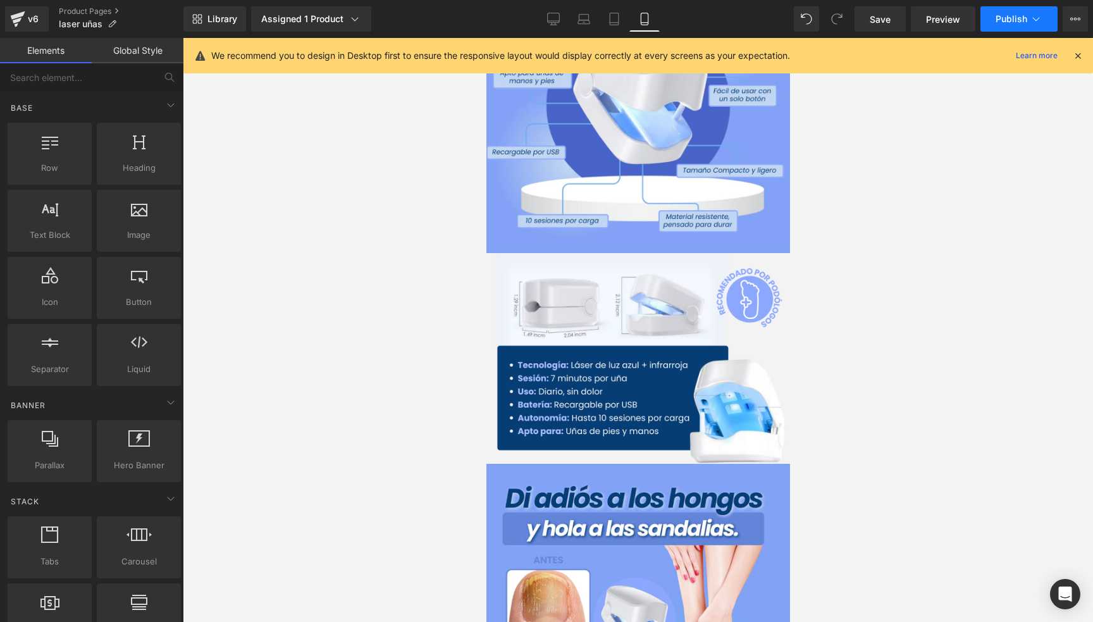
click at [1003, 16] on span "Publish" at bounding box center [1012, 19] width 32 height 10
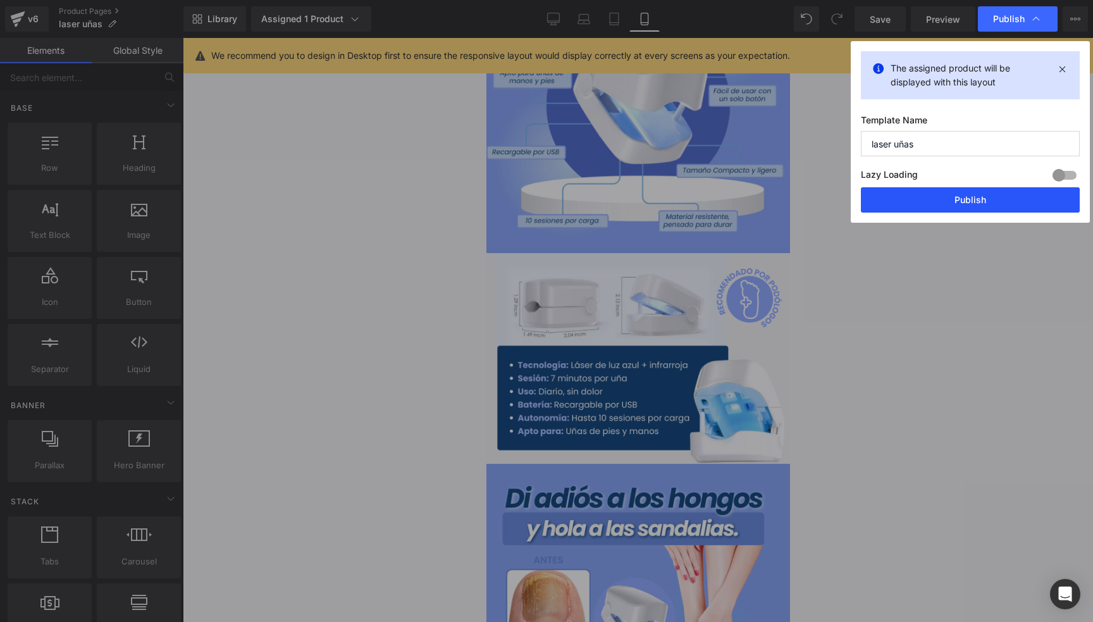
click at [943, 199] on button "Publish" at bounding box center [970, 199] width 219 height 25
